Goal: Navigation & Orientation: Go to known website

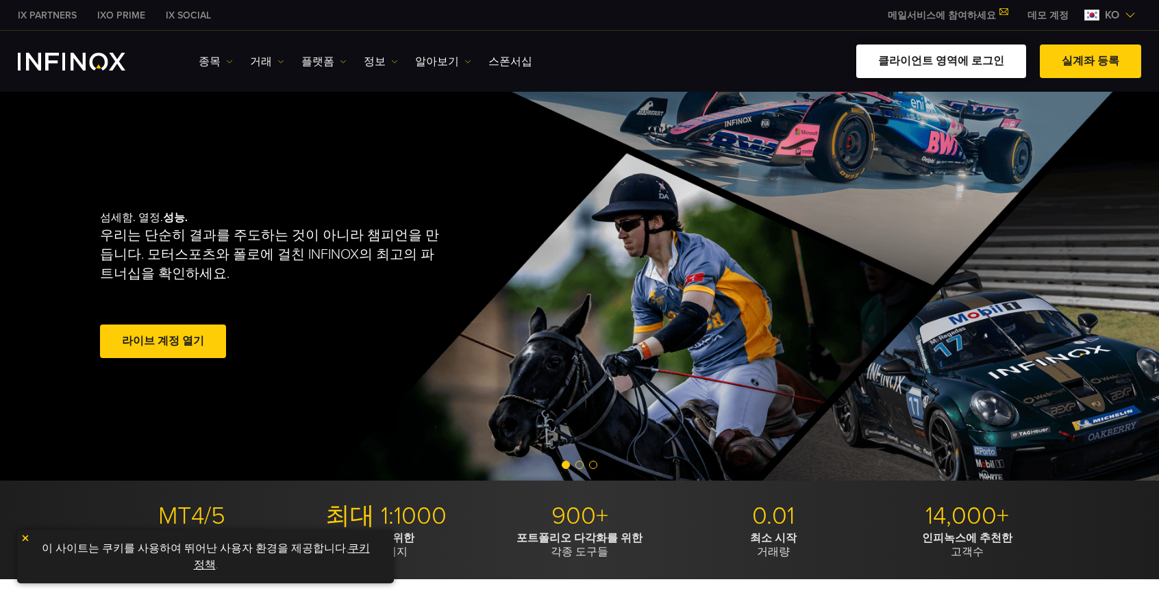
click at [966, 75] on link "클라이언트 영역에 로그인" at bounding box center [941, 62] width 170 height 34
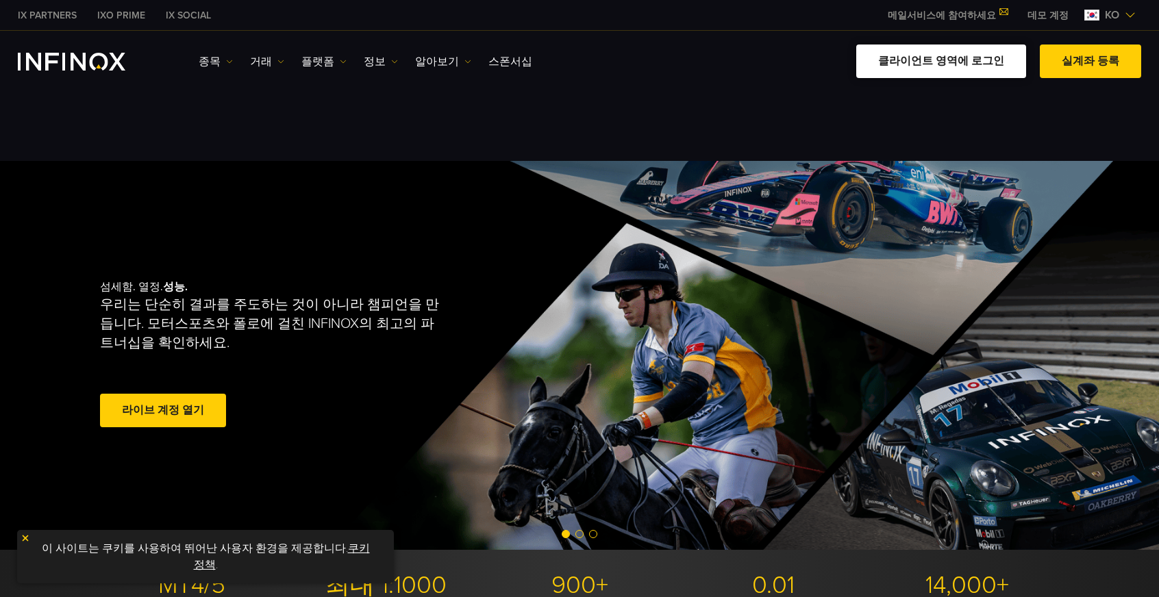
click at [622, 61] on link "클라이언트 영역에 로그인" at bounding box center [941, 62] width 170 height 34
